Goal: Communication & Community: Connect with others

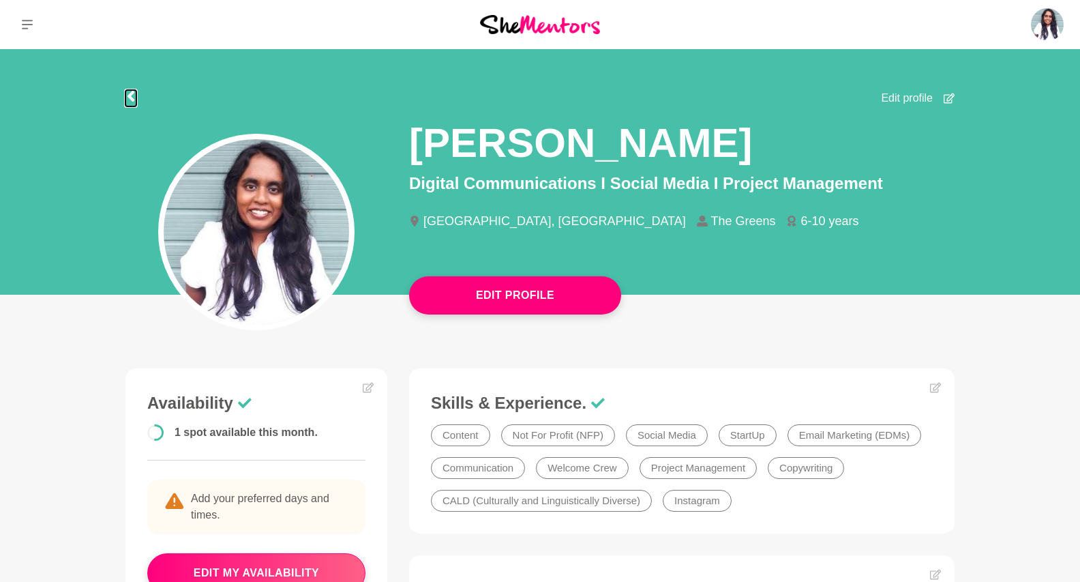
click at [128, 98] on icon at bounding box center [130, 96] width 11 height 11
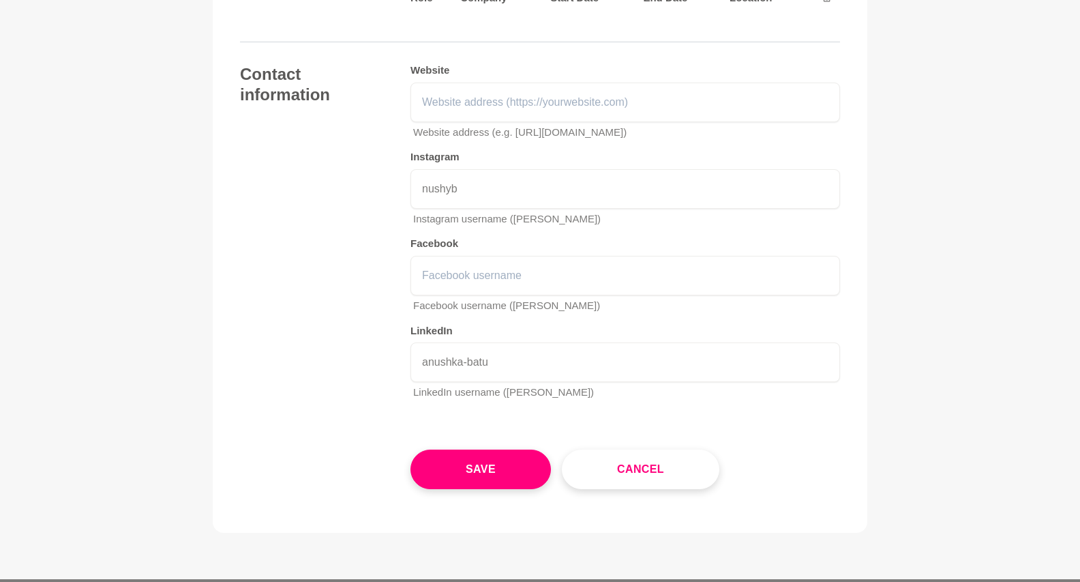
scroll to position [2102, 0]
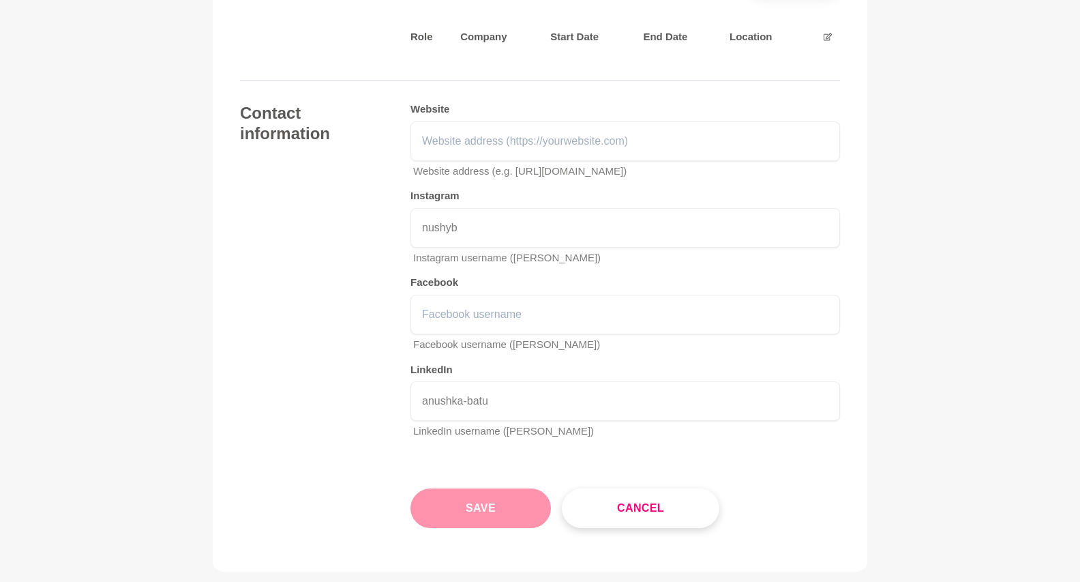
click at [477, 504] on button "Save" at bounding box center [480, 508] width 140 height 40
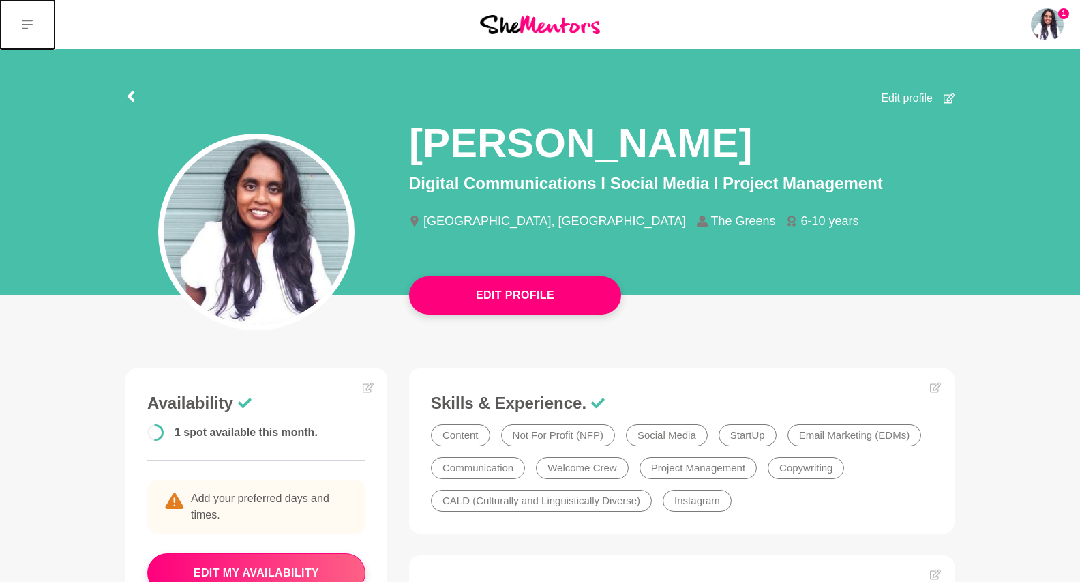
click at [31, 27] on icon at bounding box center [27, 24] width 11 height 11
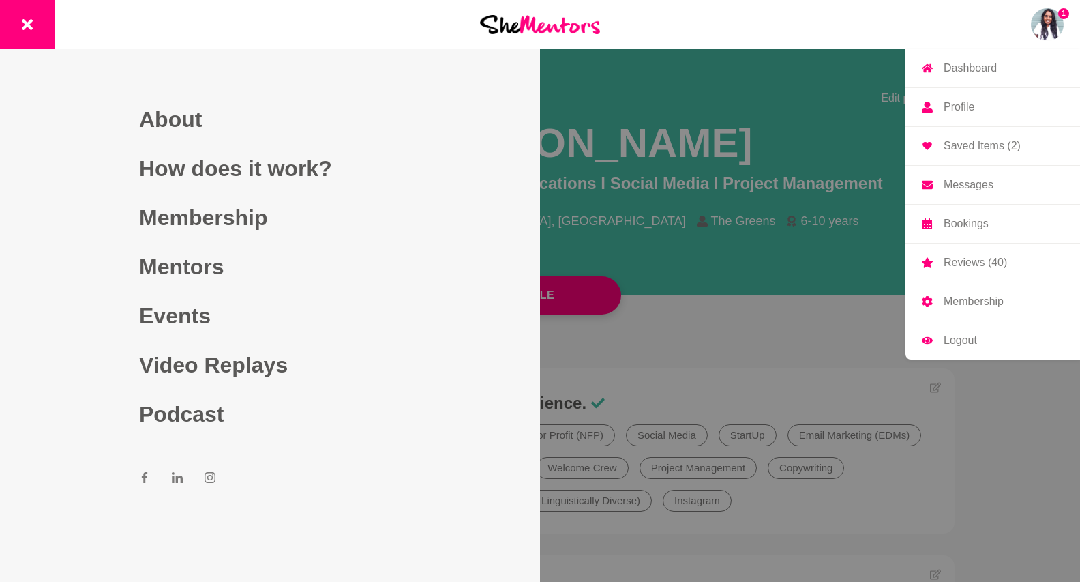
click at [1032, 25] on img at bounding box center [1047, 24] width 33 height 33
click at [1051, 29] on img at bounding box center [1047, 24] width 33 height 33
click at [961, 179] on p "Messages" at bounding box center [969, 184] width 50 height 11
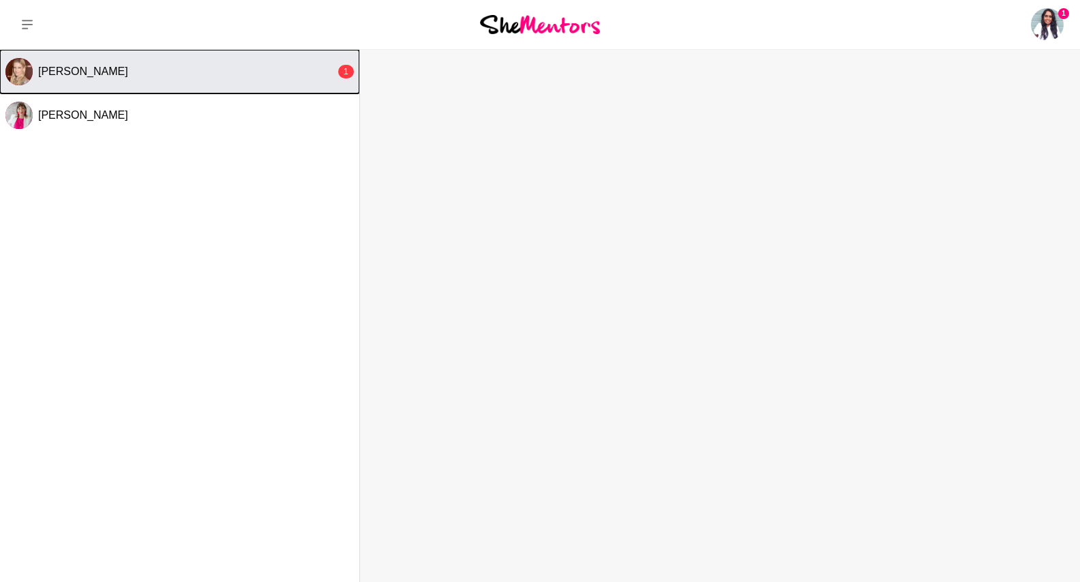
click at [203, 82] on button "[PERSON_NAME] 1" at bounding box center [179, 72] width 359 height 44
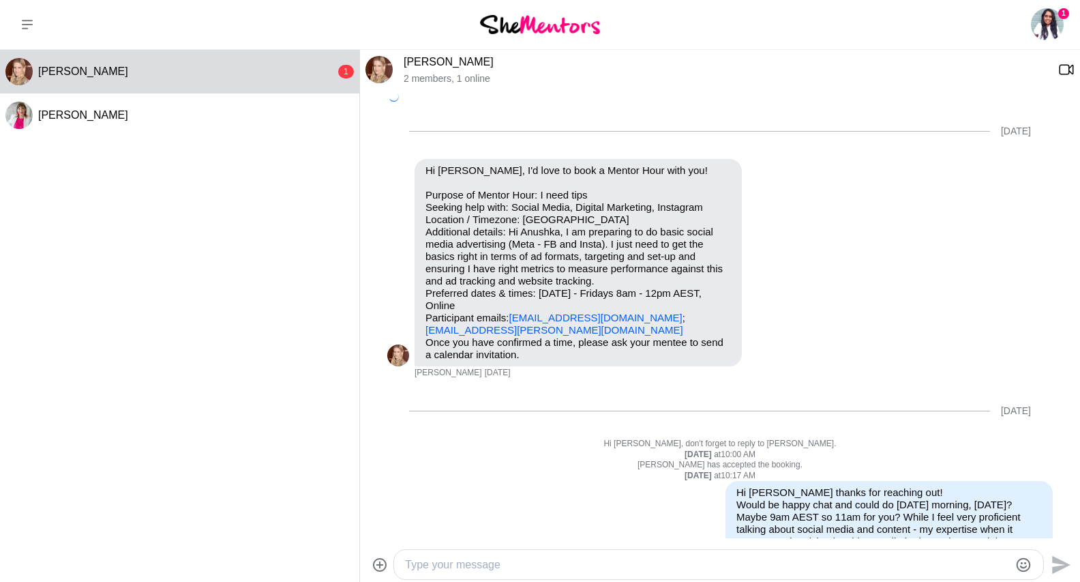
scroll to position [363, 0]
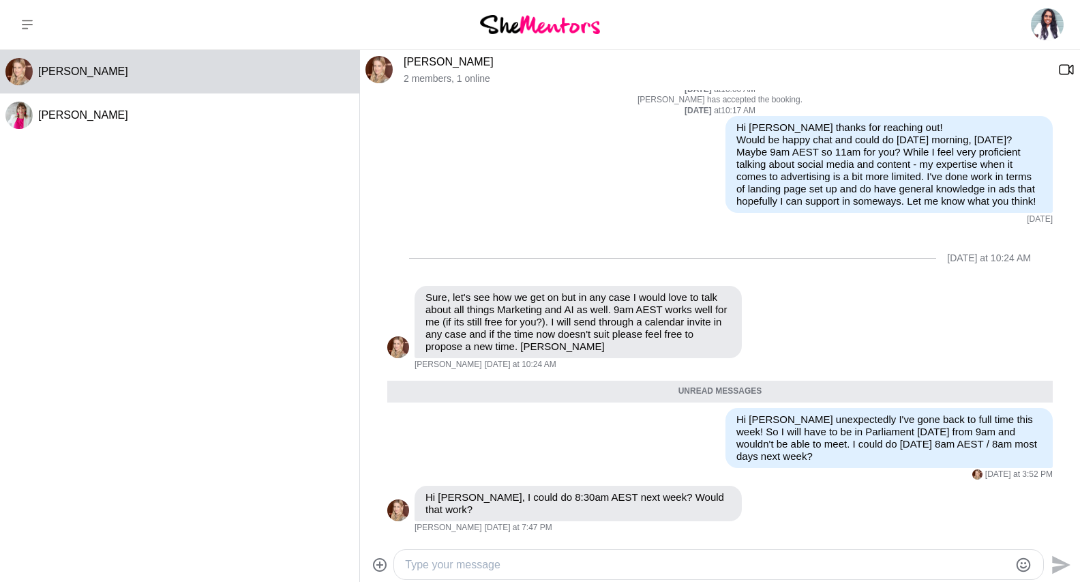
click at [440, 563] on textarea "Type your message" at bounding box center [707, 564] width 604 height 16
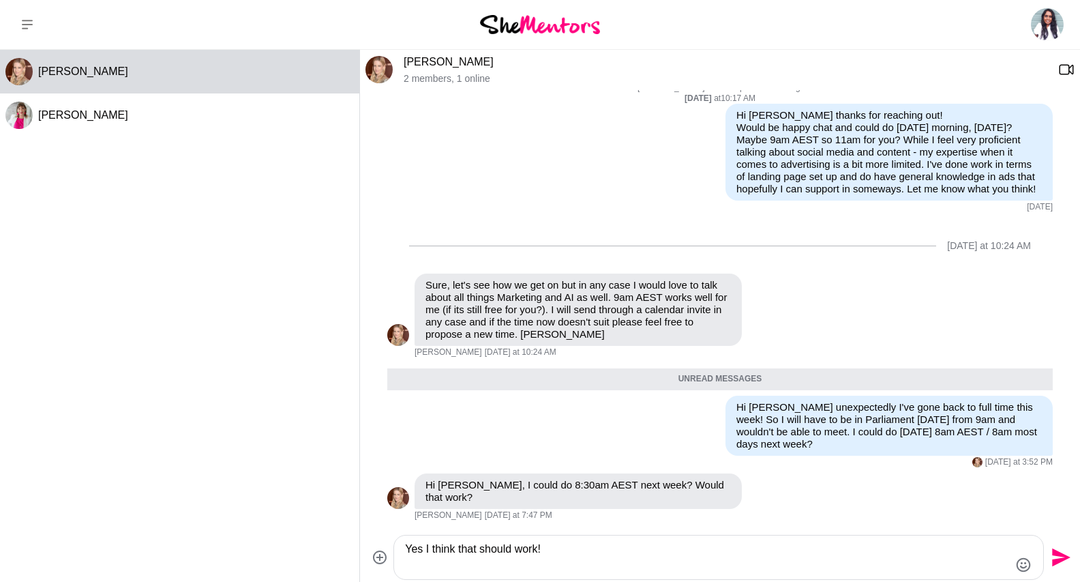
type textarea "Yes I think that should work!"
click at [1067, 562] on icon "Send" at bounding box center [1060, 557] width 22 height 22
